Goal: Task Accomplishment & Management: Complete application form

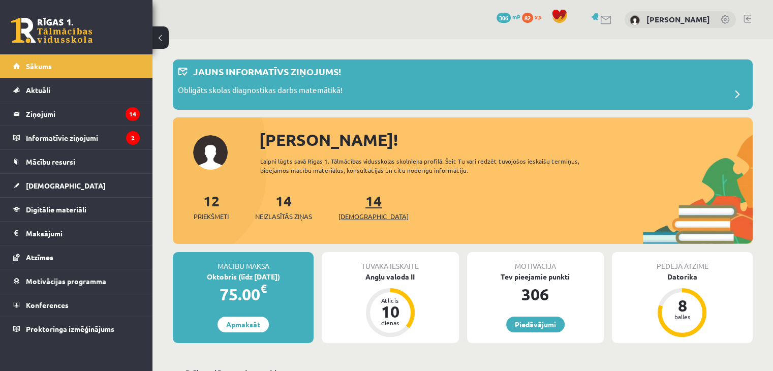
click at [364, 211] on span "[DEMOGRAPHIC_DATA]" at bounding box center [373, 216] width 70 height 10
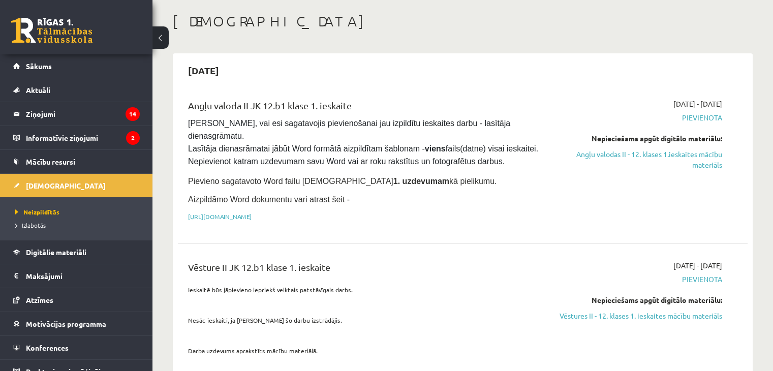
scroll to position [102, 0]
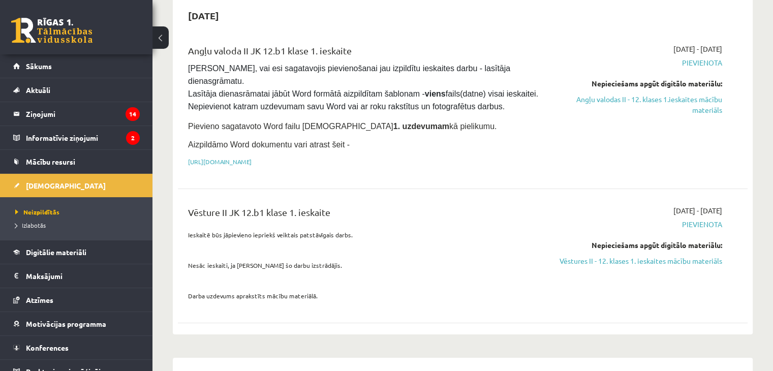
drag, startPoint x: 704, startPoint y: 246, endPoint x: 429, endPoint y: 53, distance: 336.2
click at [704, 255] on link "Vēstures II - 12. klases 1. ieskaites mācību materiāls" at bounding box center [638, 260] width 168 height 11
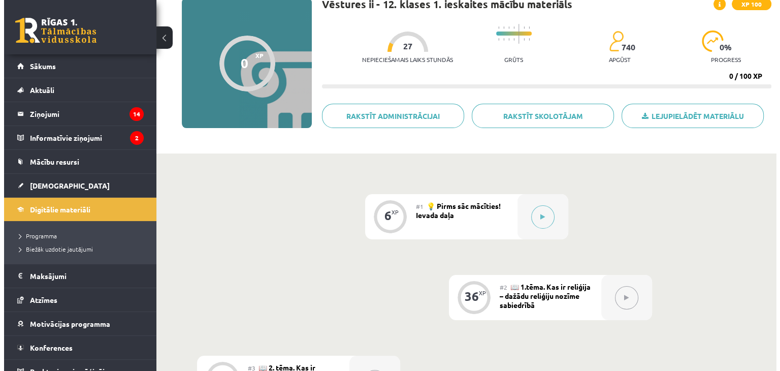
scroll to position [102, 0]
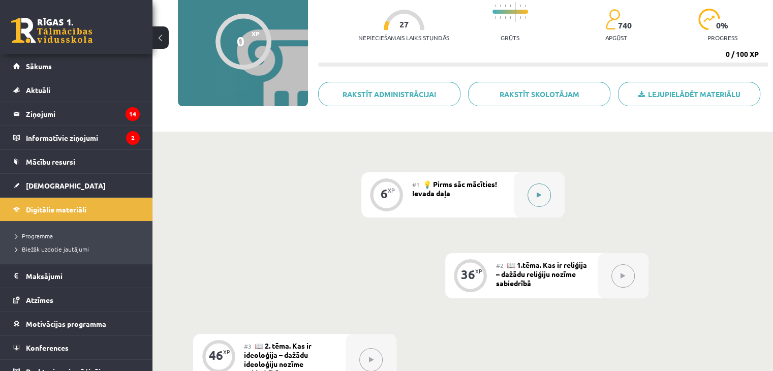
click at [541, 198] on button at bounding box center [538, 194] width 23 height 23
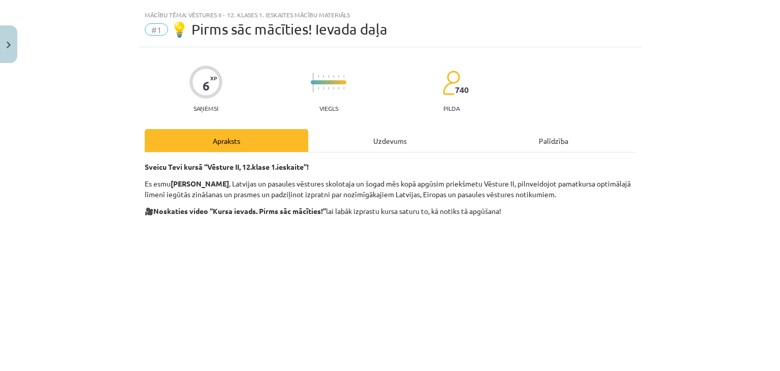
scroll to position [0, 0]
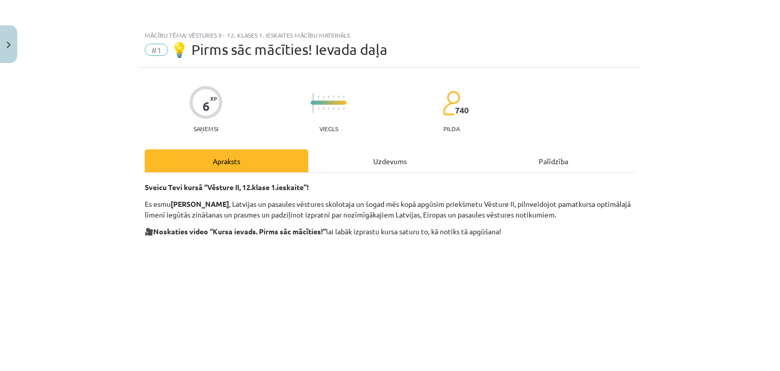
click at [379, 156] on div "Uzdevums" at bounding box center [390, 160] width 164 height 23
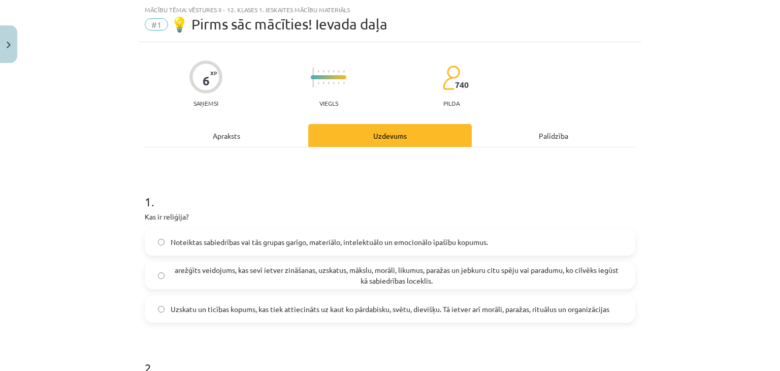
scroll to position [127, 0]
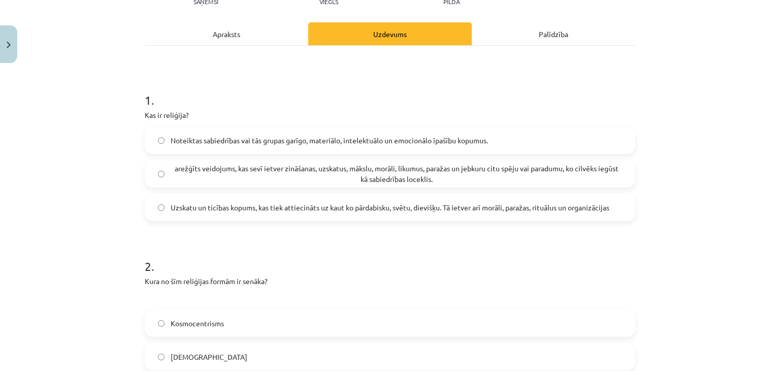
click at [293, 212] on span "Uzskatu un ticības kopums, kas tiek attiecināts uz kaut ko pārdabisku, svētu, d…" at bounding box center [390, 207] width 439 height 11
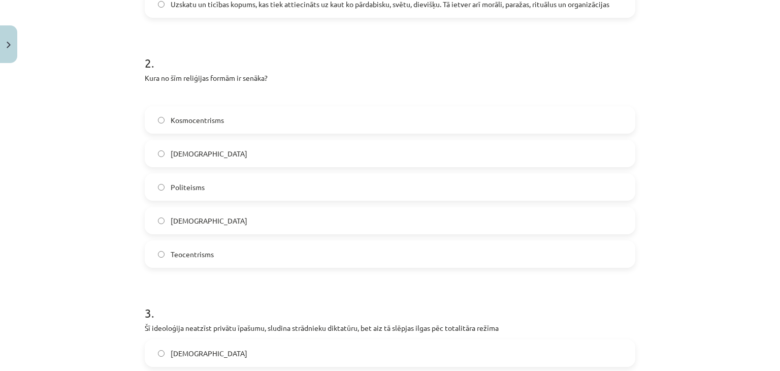
scroll to position [381, 0]
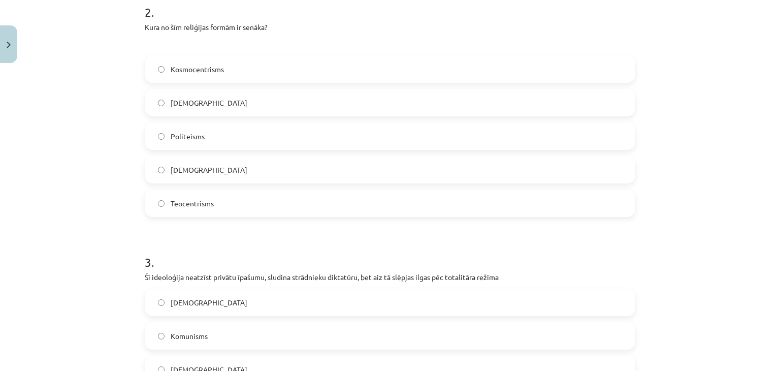
click at [197, 136] on span "Politeisms" at bounding box center [188, 136] width 34 height 11
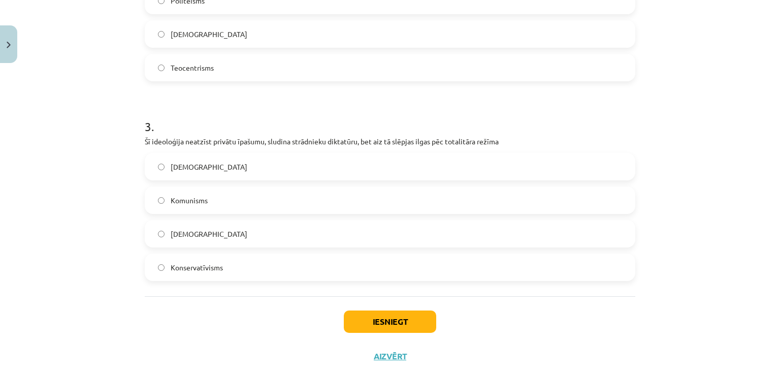
scroll to position [533, 0]
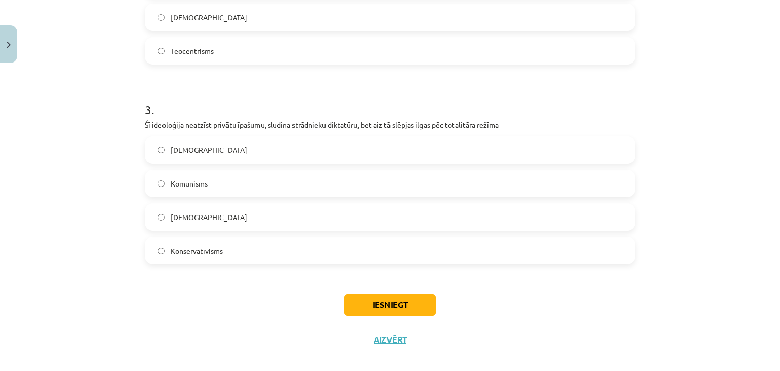
click at [212, 181] on label "Komunisms" at bounding box center [390, 183] width 489 height 25
click at [390, 315] on div "Iesniegt Aizvērt" at bounding box center [390, 314] width 491 height 71
click at [412, 311] on button "Iesniegt" at bounding box center [390, 305] width 92 height 22
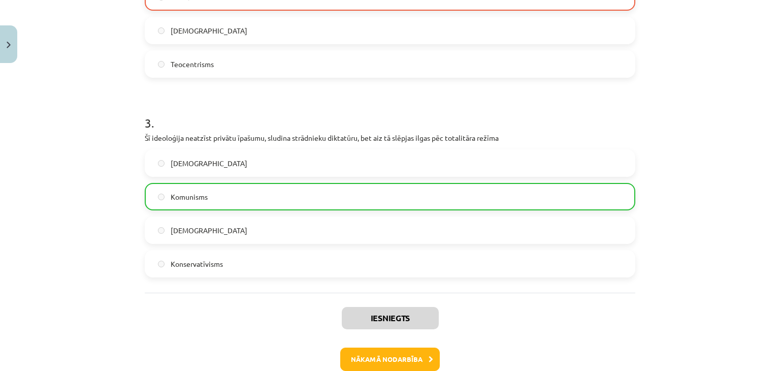
scroll to position [576, 0]
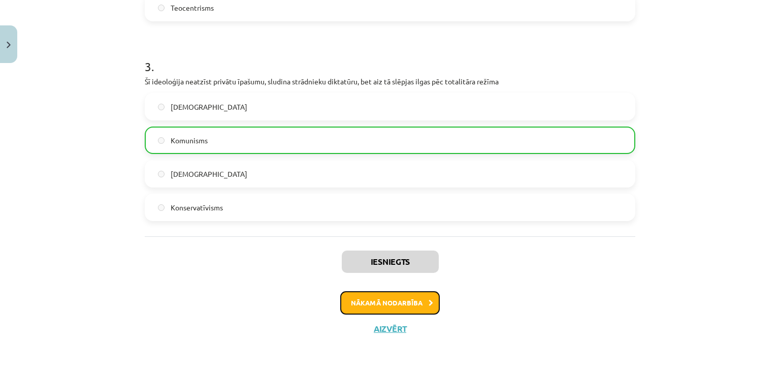
click at [381, 300] on button "Nākamā nodarbība" at bounding box center [390, 302] width 100 height 23
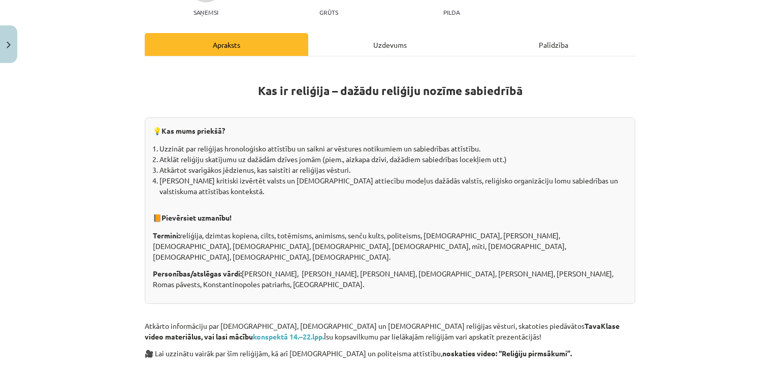
scroll to position [25, 0]
